Goal: Navigation & Orientation: Find specific page/section

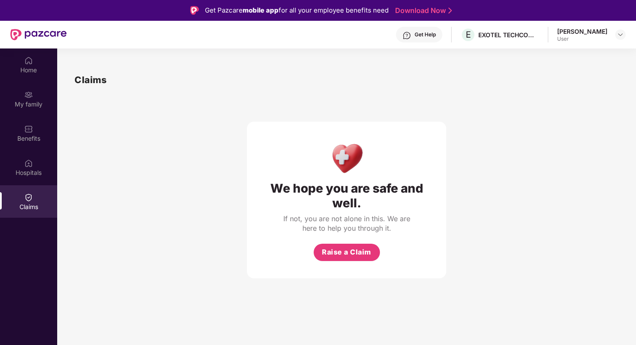
click at [426, 36] on div "Get Help" at bounding box center [419, 35] width 46 height 16
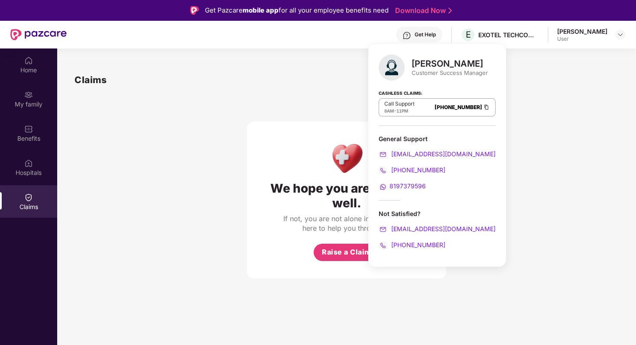
click at [381, 225] on img at bounding box center [383, 229] width 9 height 9
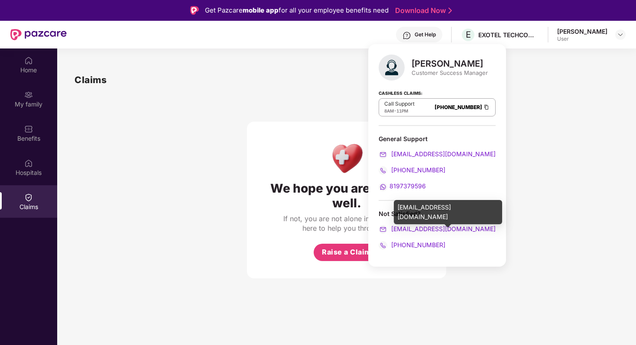
click at [408, 229] on span "[EMAIL_ADDRESS][DOMAIN_NAME]" at bounding box center [442, 228] width 106 height 7
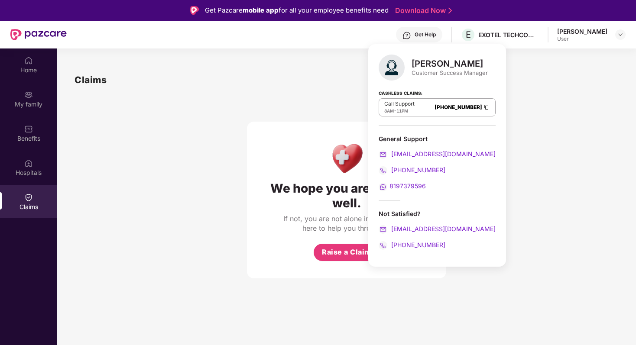
click at [423, 228] on span "[EMAIL_ADDRESS][DOMAIN_NAME]" at bounding box center [442, 228] width 106 height 7
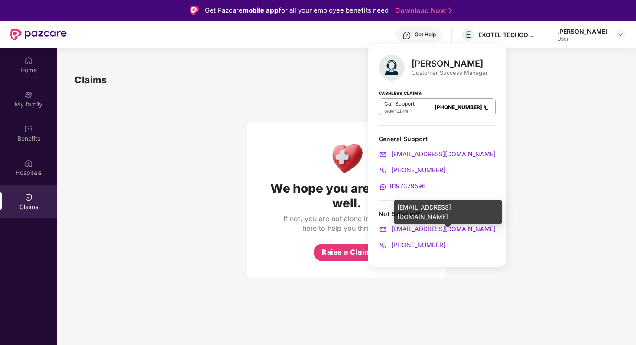
click at [385, 226] on img at bounding box center [383, 229] width 9 height 9
click at [430, 209] on div "[EMAIL_ADDRESS][DOMAIN_NAME]" at bounding box center [448, 212] width 108 height 24
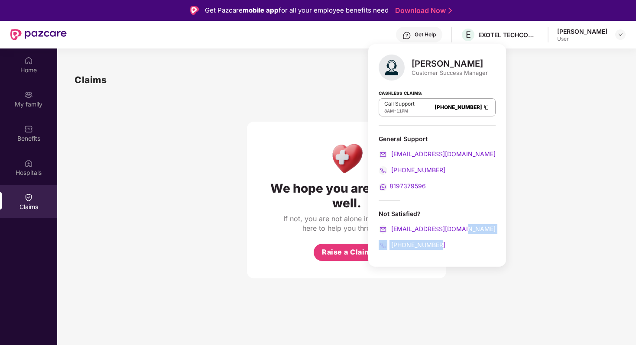
drag, startPoint x: 397, startPoint y: 207, endPoint x: 467, endPoint y: 223, distance: 71.5
click at [467, 223] on body "Get Pazcare mobile app for all your employee benefits need Download Now Get Hel…" at bounding box center [318, 172] width 636 height 345
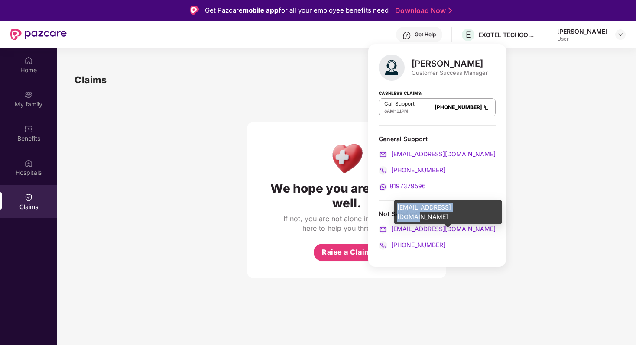
drag, startPoint x: 470, startPoint y: 208, endPoint x: 398, endPoint y: 207, distance: 72.4
click at [397, 207] on div "[EMAIL_ADDRESS][DOMAIN_NAME]" at bounding box center [448, 212] width 108 height 24
copy div "[EMAIL_ADDRESS][DOMAIN_NAME]"
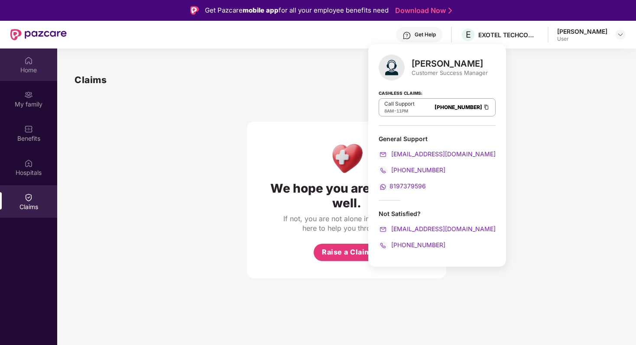
click at [37, 65] on div "Home" at bounding box center [28, 65] width 57 height 32
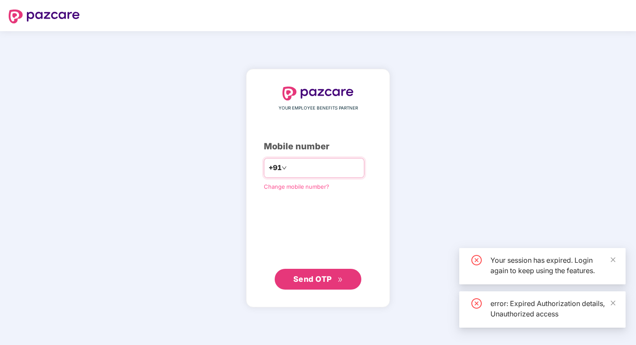
click at [300, 168] on input "number" at bounding box center [324, 168] width 71 height 14
type input "****"
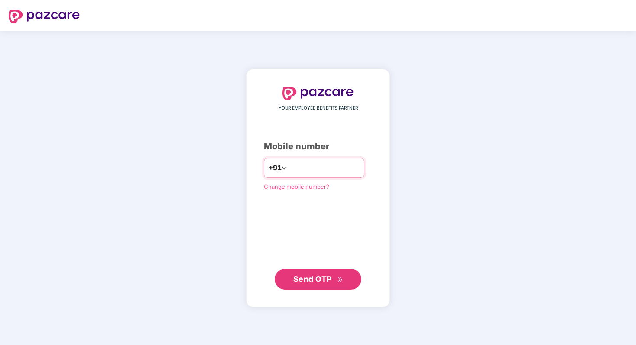
type input "*"
type input "**********"
click at [302, 284] on span "Send OTP" at bounding box center [312, 279] width 39 height 9
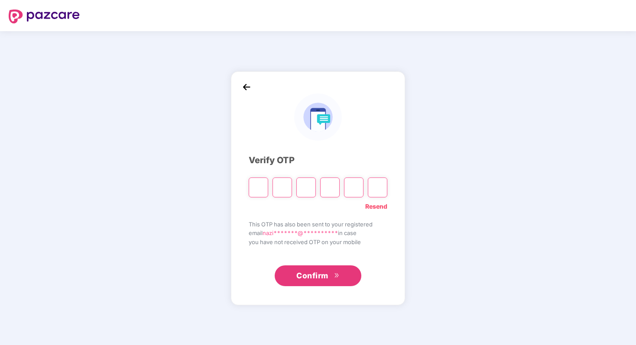
type input "*"
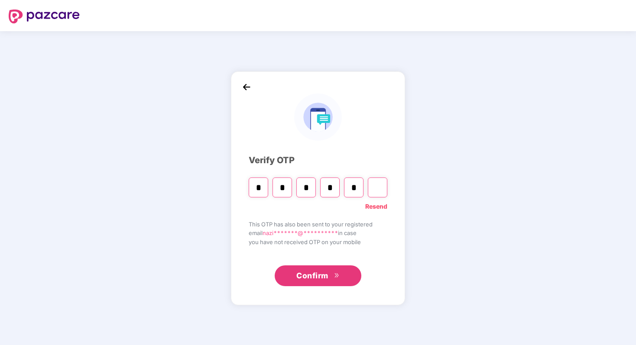
type input "*"
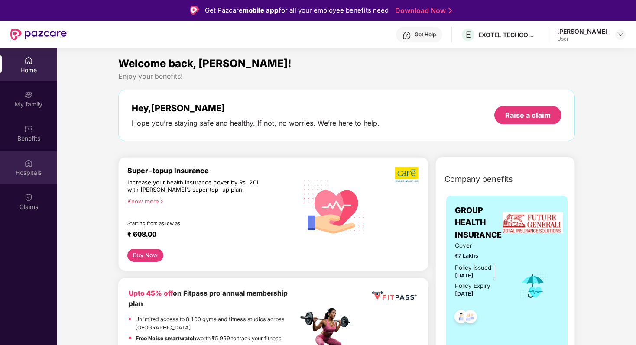
click at [30, 167] on div "Hospitals" at bounding box center [28, 167] width 57 height 32
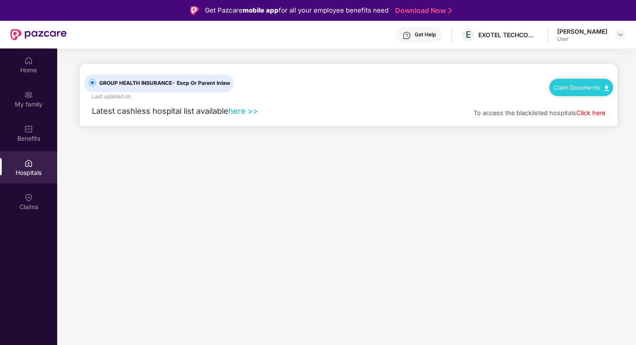
click at [242, 110] on link "here >>" at bounding box center [243, 111] width 30 height 10
click at [251, 113] on link "here >>" at bounding box center [243, 111] width 30 height 10
